Goal: Check status: Check status

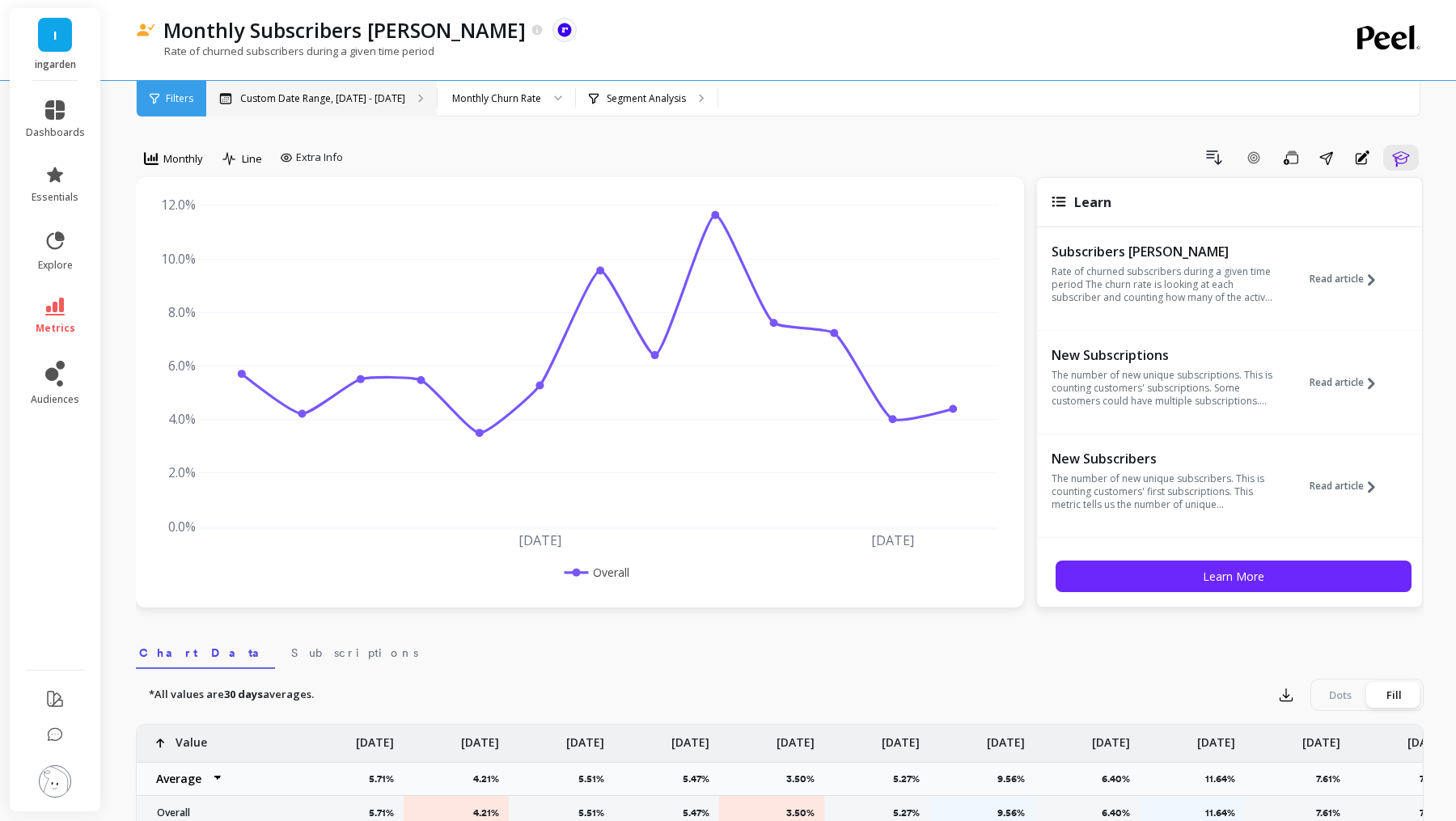
click at [344, 105] on div "Custom Date Range, [DATE] - [DATE]" at bounding box center [322, 98] width 231 height 35
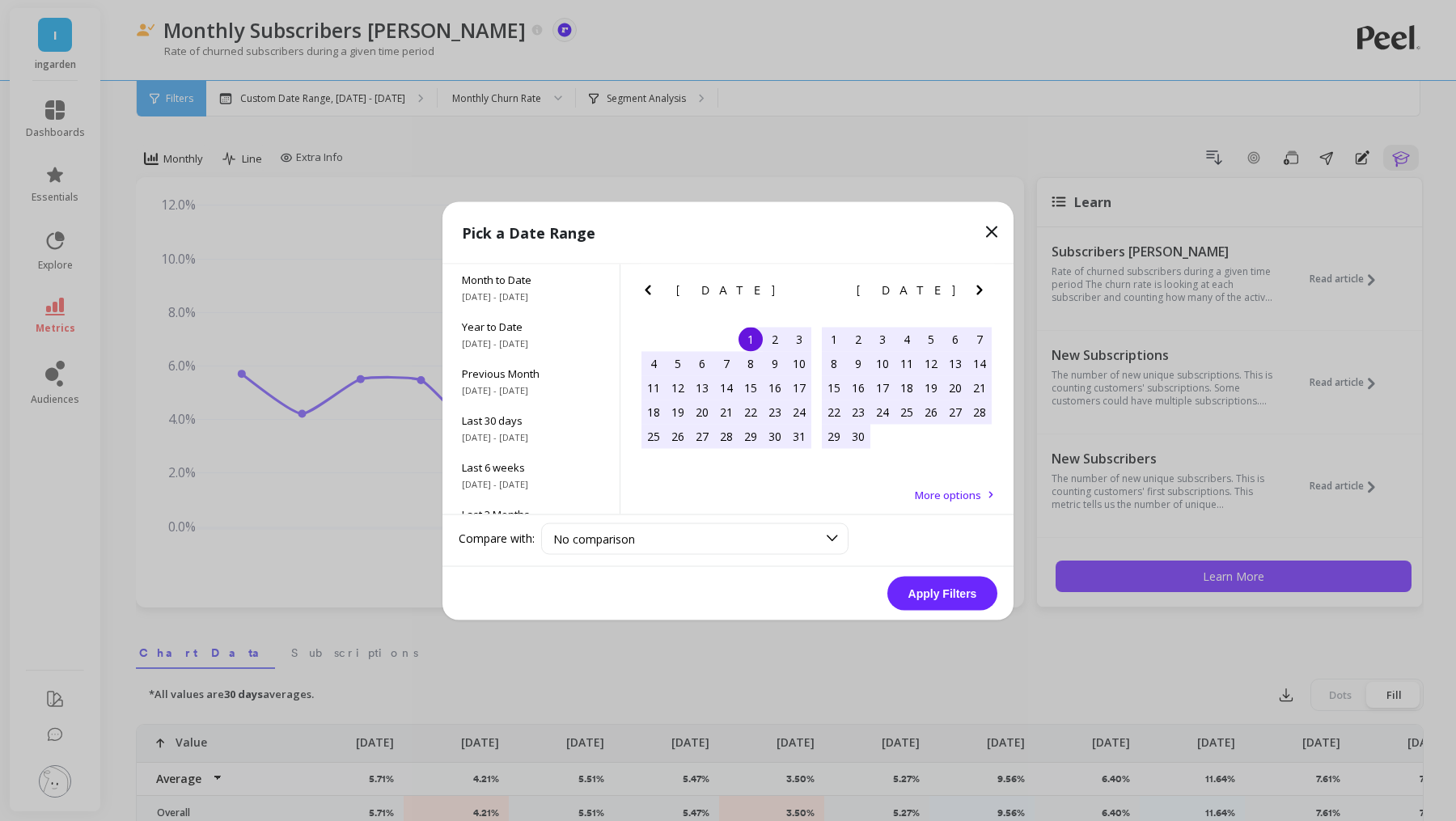
click at [651, 295] on icon "Previous Month" at bounding box center [647, 289] width 19 height 19
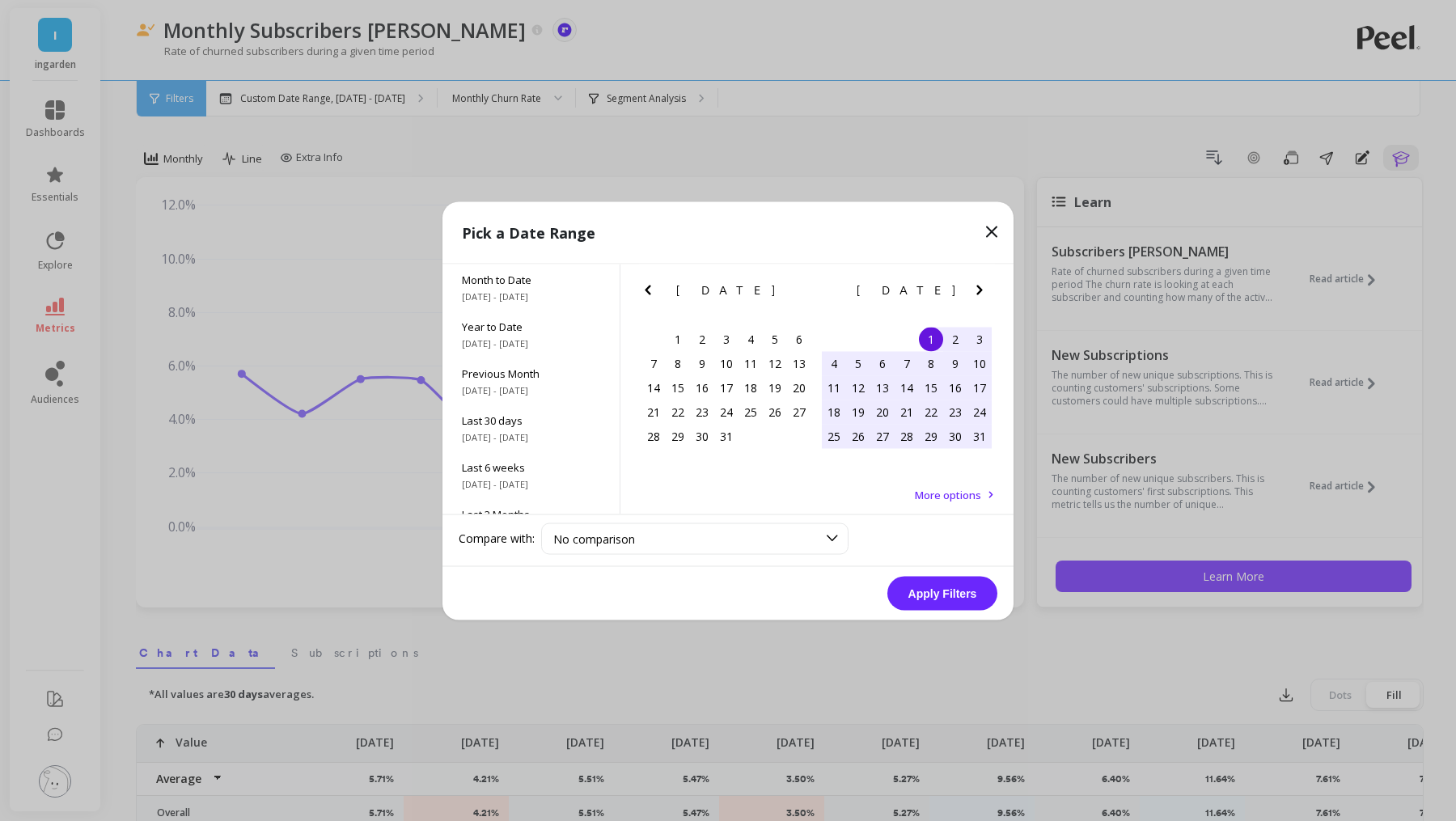
click at [651, 295] on icon "Previous Month" at bounding box center [647, 289] width 19 height 19
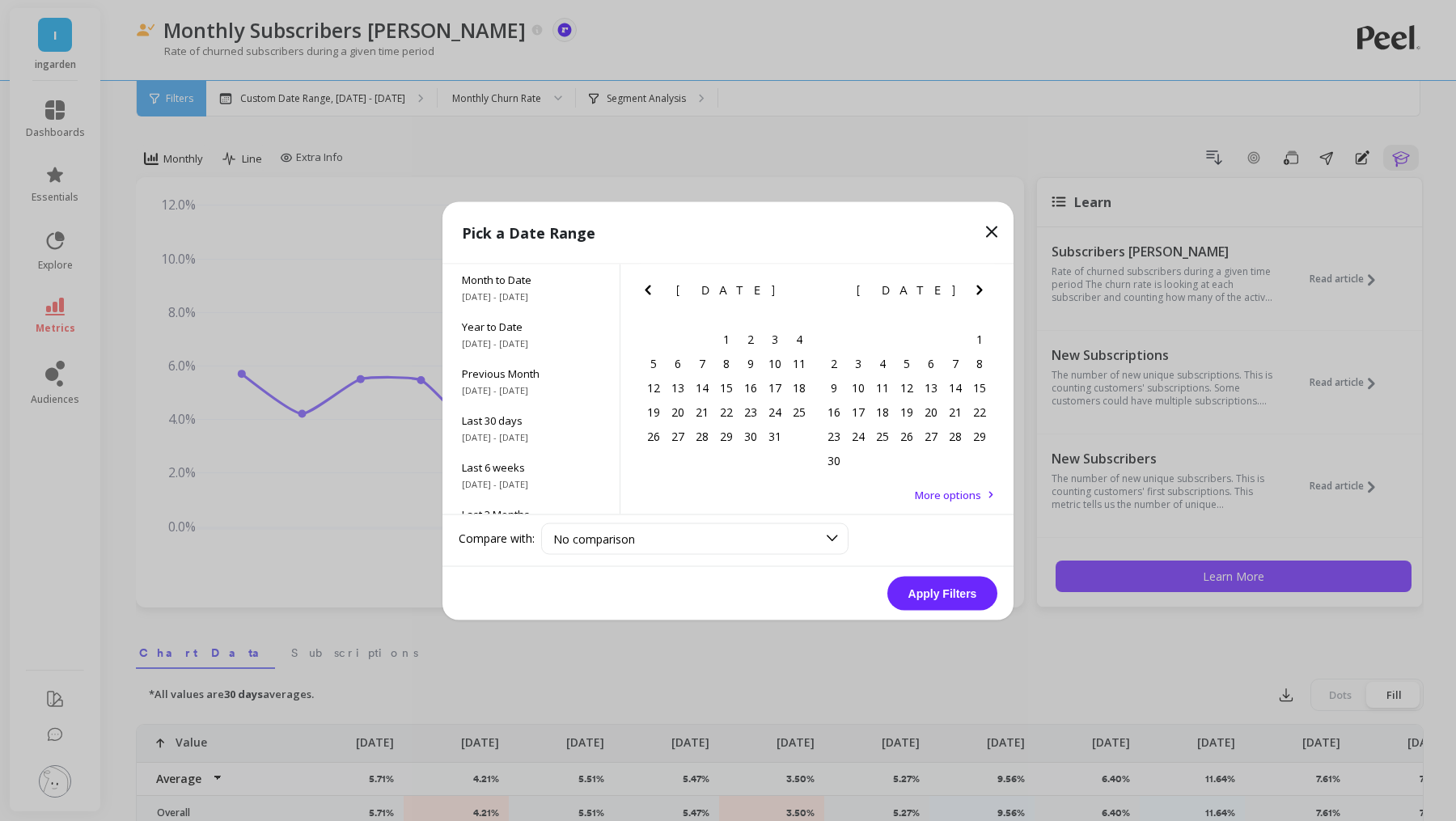
click at [651, 295] on icon "Previous Month" at bounding box center [647, 289] width 19 height 19
click at [641, 286] on icon "Previous Month" at bounding box center [647, 289] width 19 height 19
click at [666, 336] on div "1" at bounding box center [677, 339] width 25 height 25
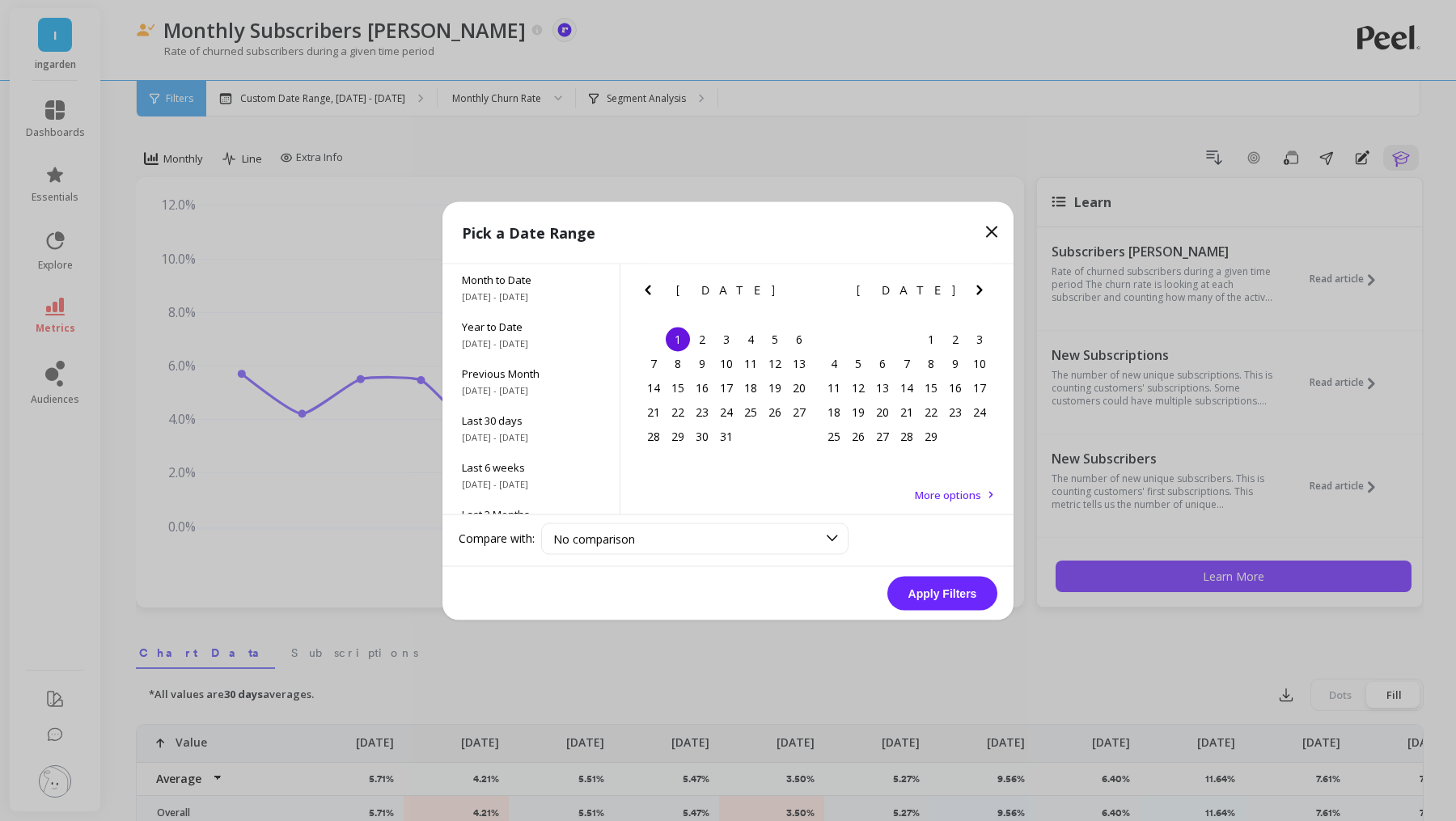
click at [977, 288] on icon "Next Month" at bounding box center [979, 289] width 19 height 19
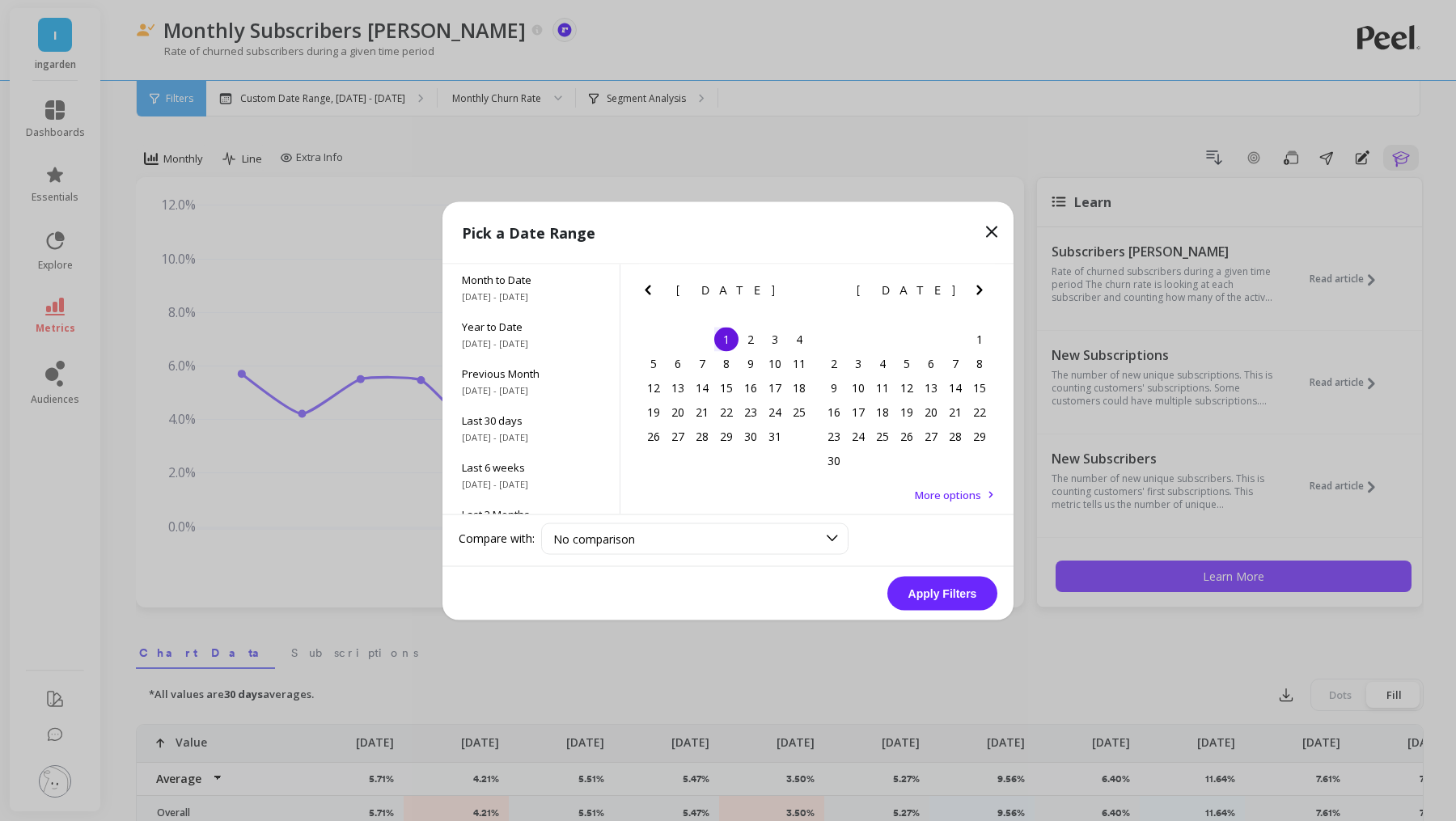
click at [977, 288] on icon "Next Month" at bounding box center [979, 289] width 19 height 19
click at [979, 291] on icon "Next Month" at bounding box center [979, 289] width 5 height 10
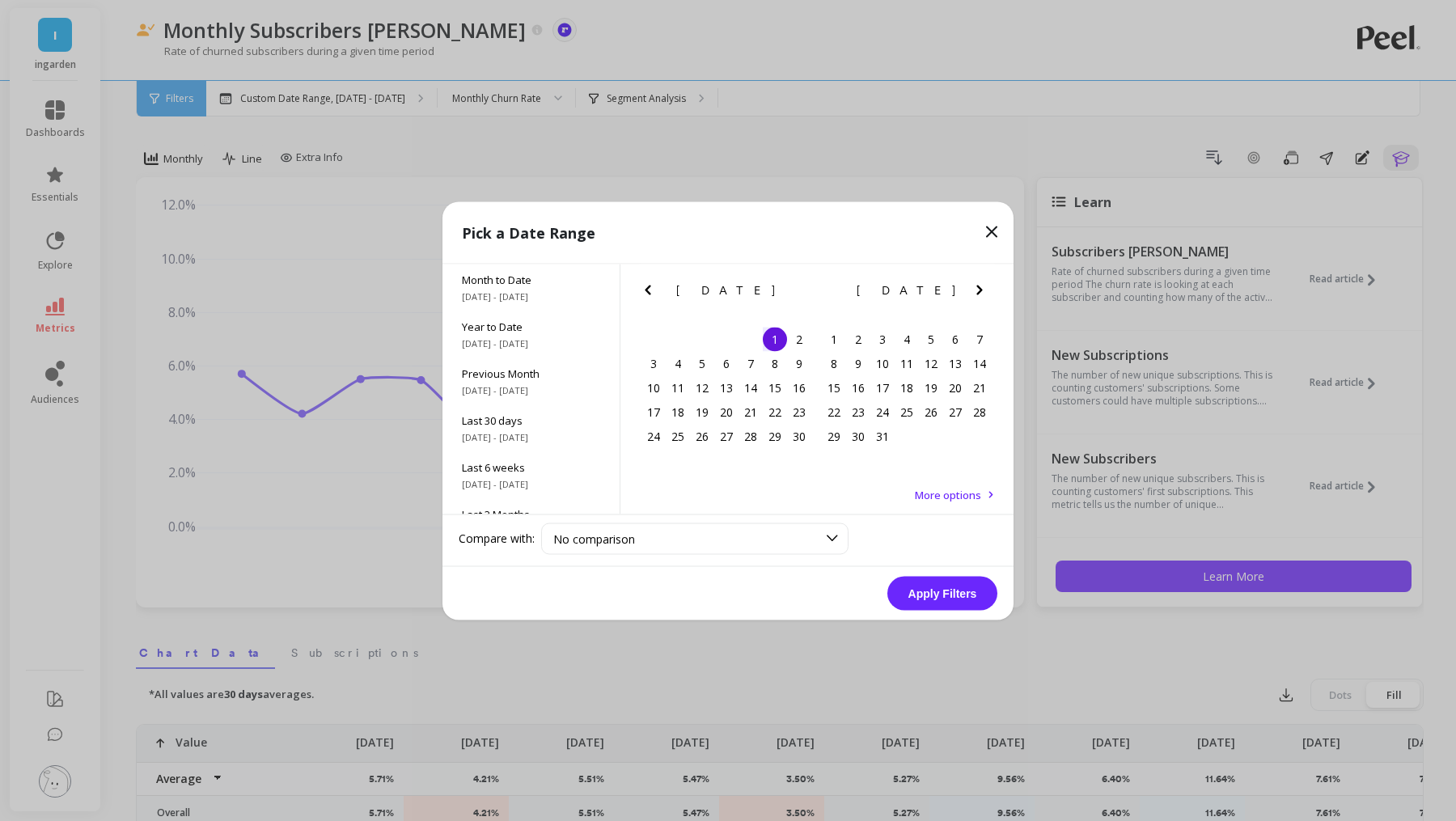
click at [979, 291] on icon "Next Month" at bounding box center [979, 289] width 5 height 10
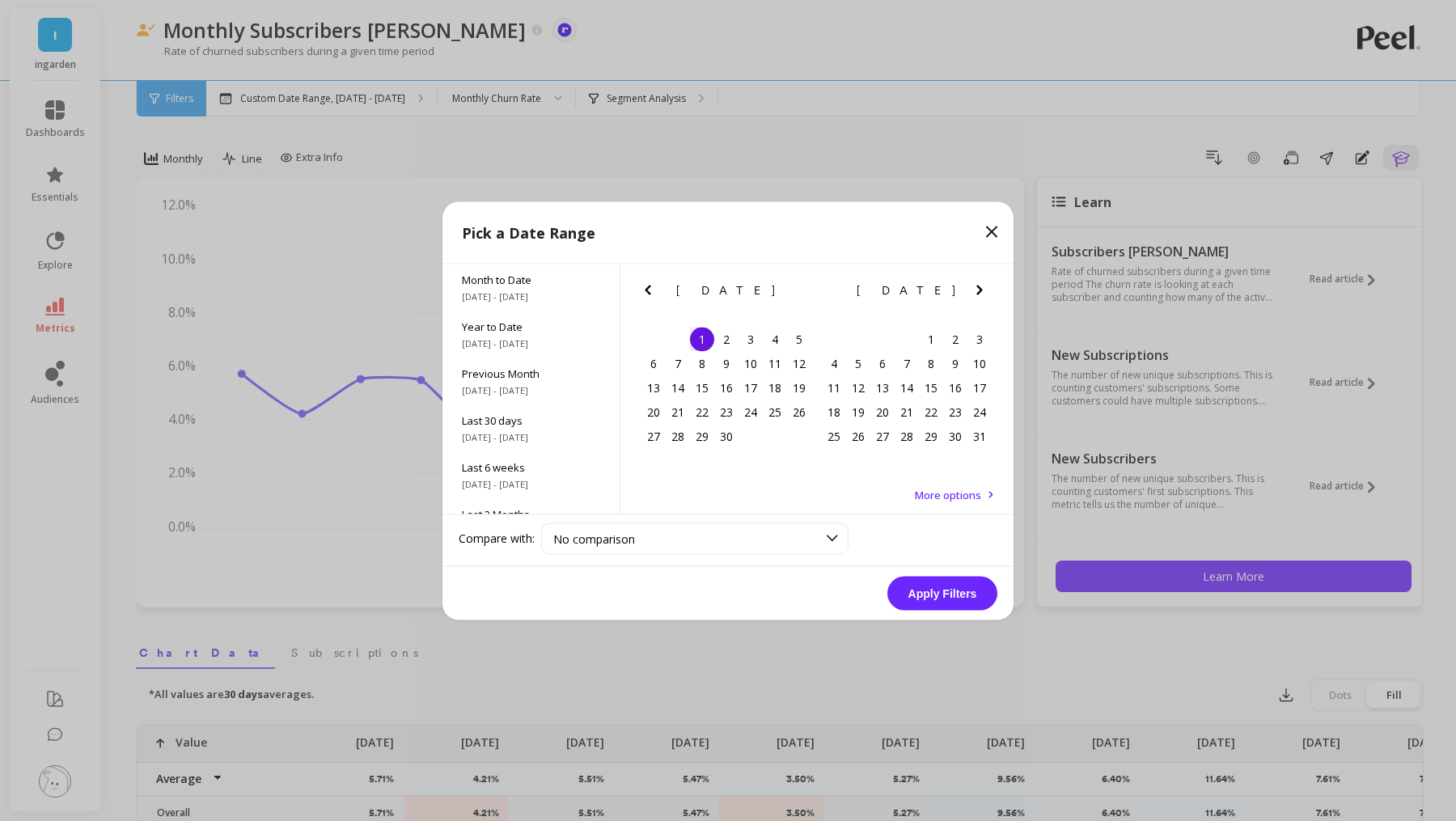
click at [979, 291] on icon "Next Month" at bounding box center [979, 289] width 5 height 10
click at [980, 288] on icon "Next Month" at bounding box center [979, 289] width 5 height 10
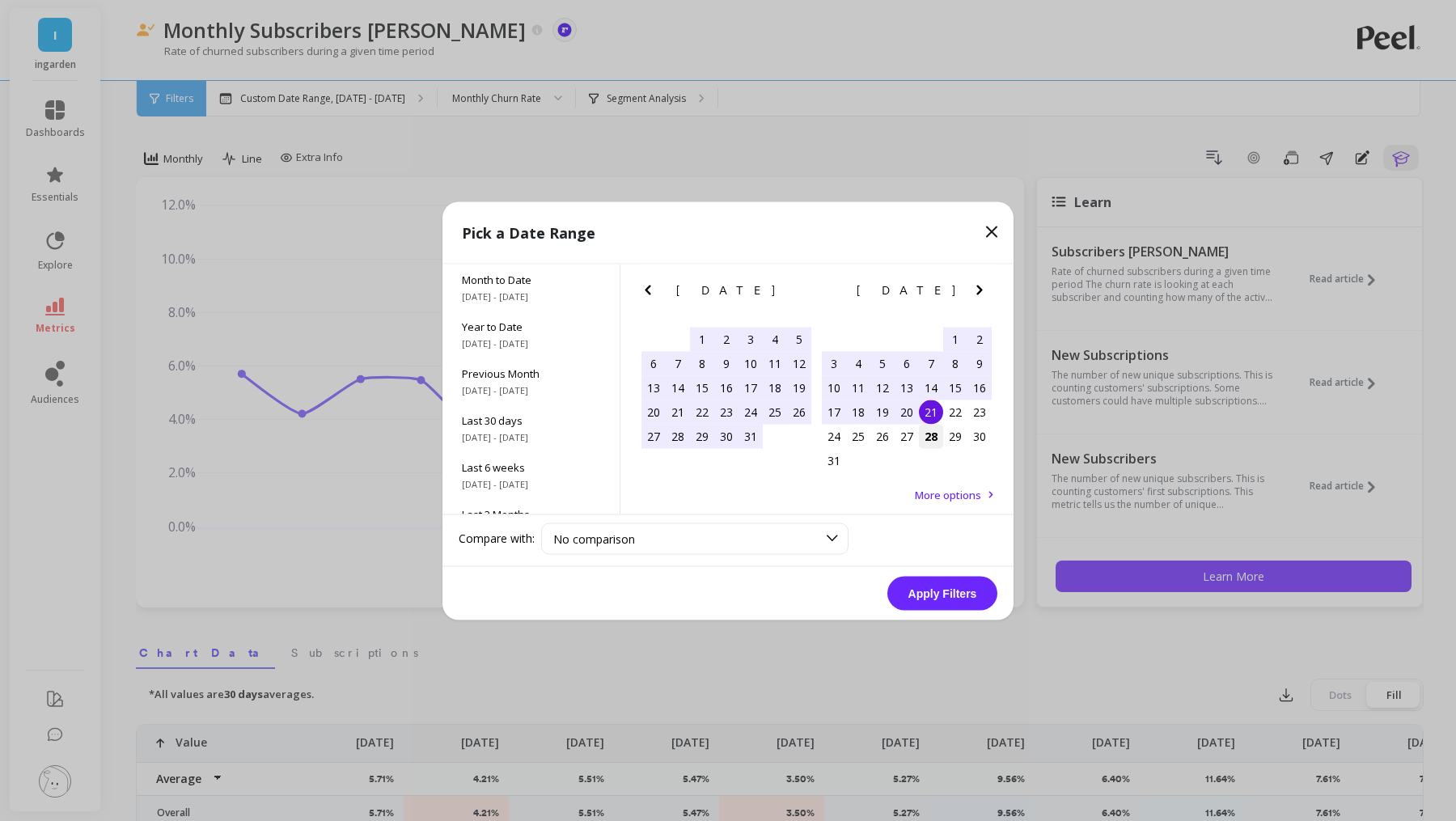
click at [922, 434] on div "28" at bounding box center [931, 436] width 25 height 25
click at [927, 585] on button "Apply Filters" at bounding box center [942, 593] width 110 height 34
